Goal: Transaction & Acquisition: Subscribe to service/newsletter

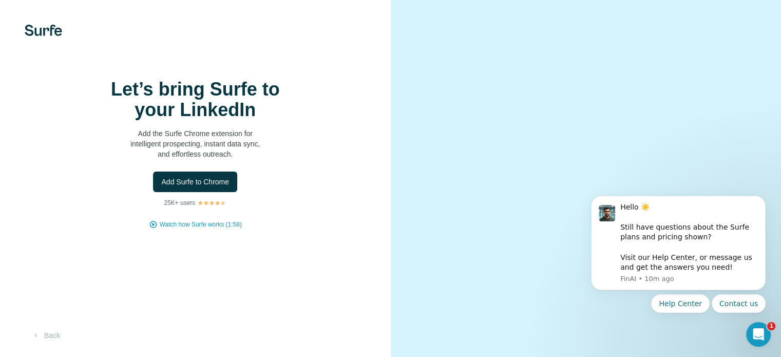
scroll to position [64, 0]
click at [37, 336] on icon "button" at bounding box center [36, 335] width 8 height 8
click at [761, 198] on icon "Dismiss notification" at bounding box center [762, 199] width 4 height 4
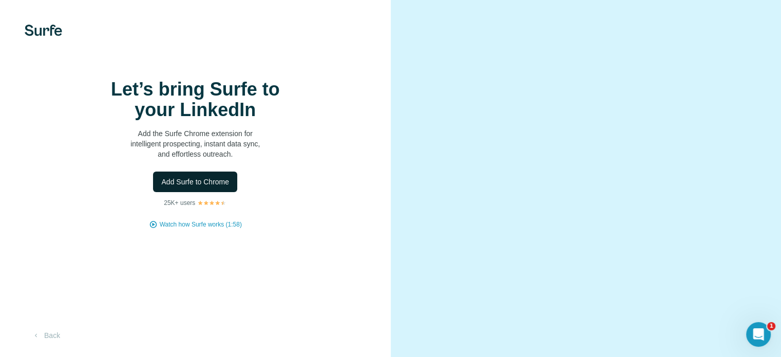
click at [204, 187] on span "Add Surfe to Chrome" at bounding box center [195, 182] width 68 height 10
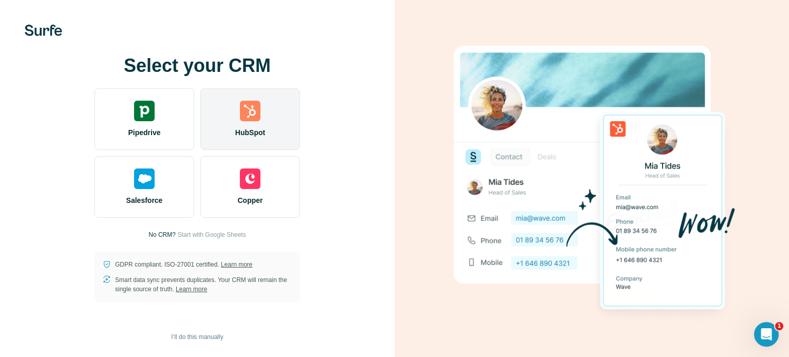
click at [266, 135] on div "HubSpot" at bounding box center [250, 119] width 100 height 62
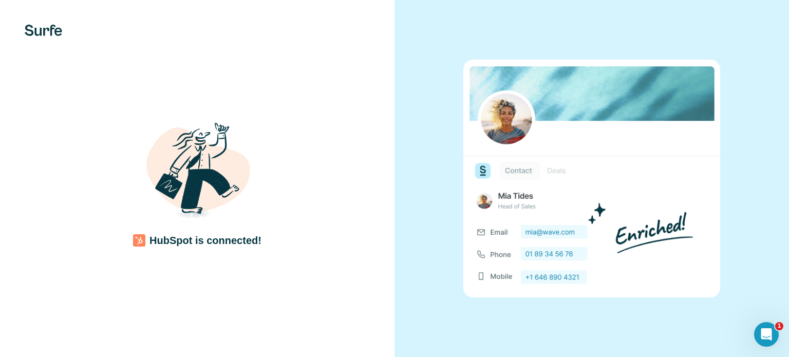
click at [381, 122] on div "HubSpot is connected!" at bounding box center [197, 178] width 394 height 357
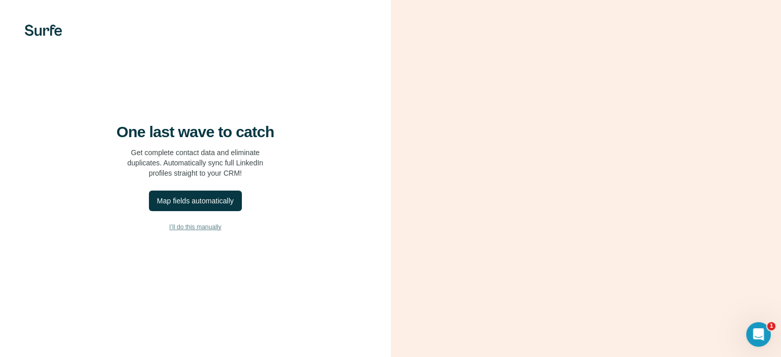
click at [213, 232] on span "I’ll do this manually" at bounding box center [195, 226] width 52 height 9
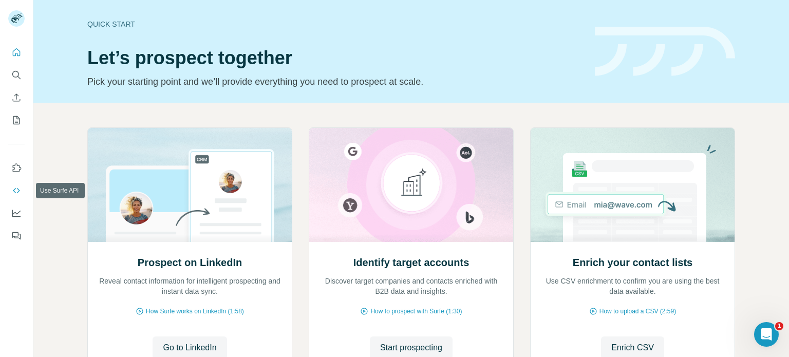
click at [18, 195] on icon "Use Surfe API" at bounding box center [16, 190] width 10 height 10
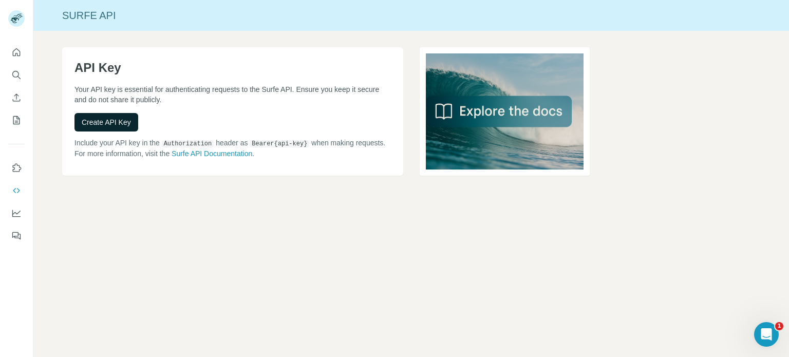
click at [109, 122] on span "Create API Key" at bounding box center [106, 122] width 49 height 10
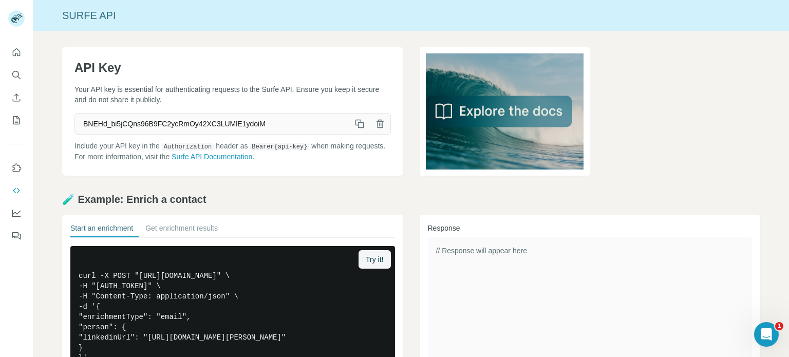
click at [358, 125] on icon "button" at bounding box center [359, 124] width 10 height 10
